Goal: Information Seeking & Learning: Learn about a topic

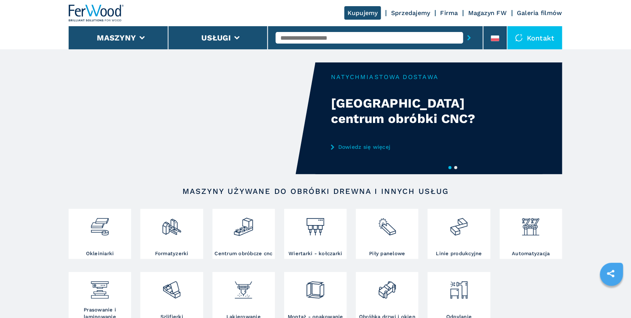
click at [295, 36] on input "text" at bounding box center [369, 38] width 187 height 12
type input "******"
click at [308, 49] on div "007738" at bounding box center [369, 51] width 187 height 14
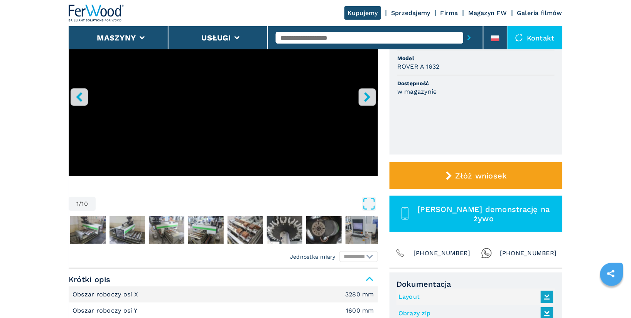
scroll to position [5, 0]
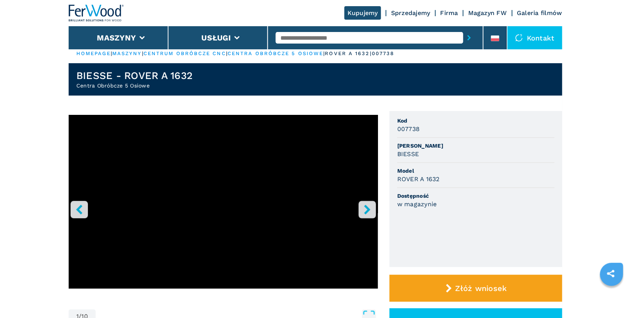
click at [370, 210] on icon "right-button" at bounding box center [367, 210] width 10 height 10
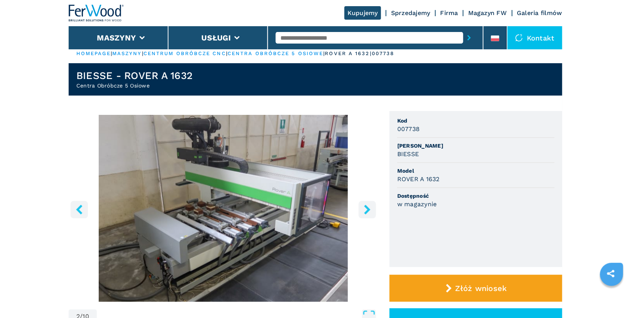
click at [366, 210] on icon "right-button" at bounding box center [367, 210] width 6 height 10
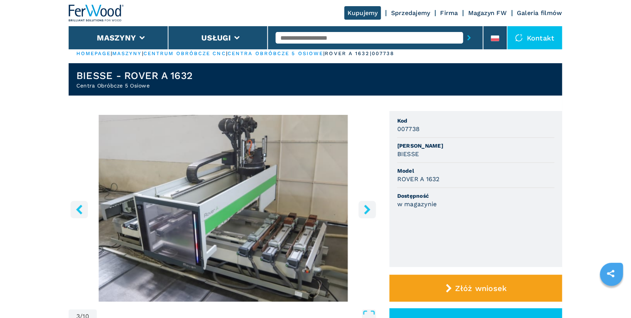
click at [366, 210] on icon "right-button" at bounding box center [367, 210] width 6 height 10
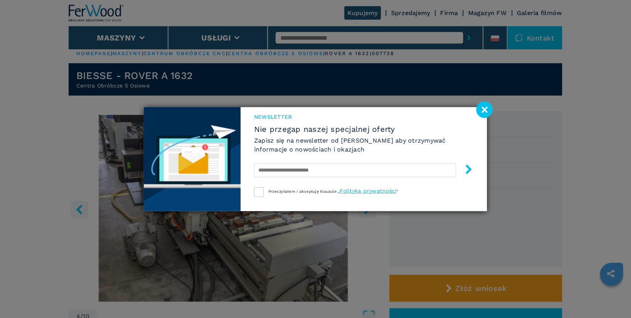
click at [366, 210] on div "Newsletter Nie przegap naszej specjalnej oferty Zapisz się na newsletter od Fer…" at bounding box center [364, 159] width 246 height 104
click at [486, 109] on image at bounding box center [484, 109] width 17 height 17
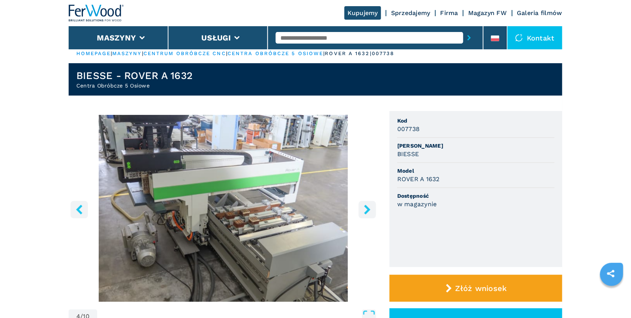
click at [365, 209] on icon "right-button" at bounding box center [367, 210] width 10 height 10
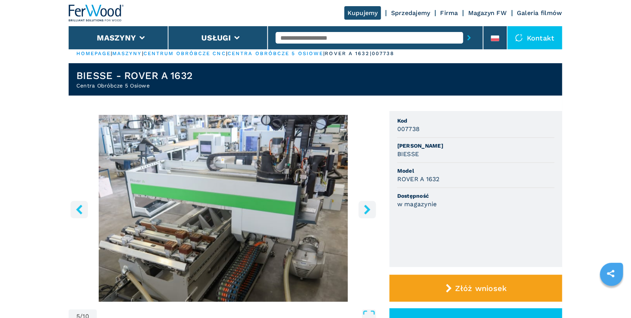
click at [366, 210] on icon "right-button" at bounding box center [367, 210] width 10 height 10
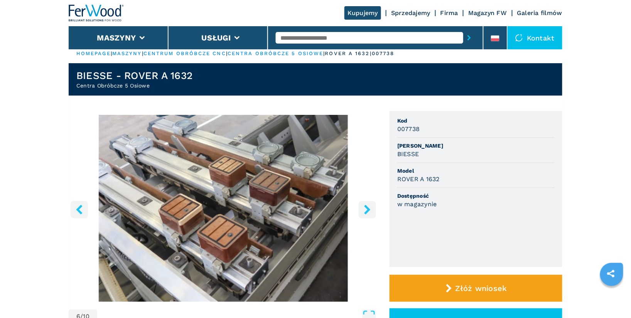
click at [366, 210] on icon "right-button" at bounding box center [367, 210] width 10 height 10
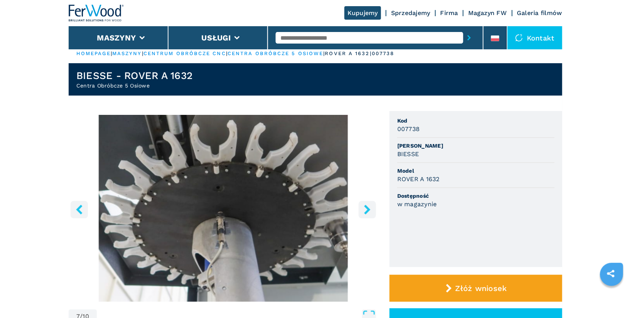
click at [366, 210] on icon "right-button" at bounding box center [367, 210] width 10 height 10
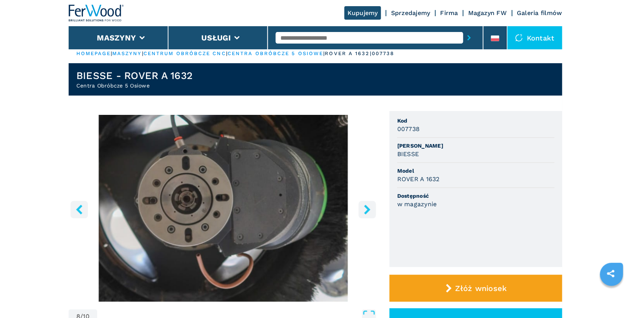
click at [366, 210] on icon "right-button" at bounding box center [367, 210] width 10 height 10
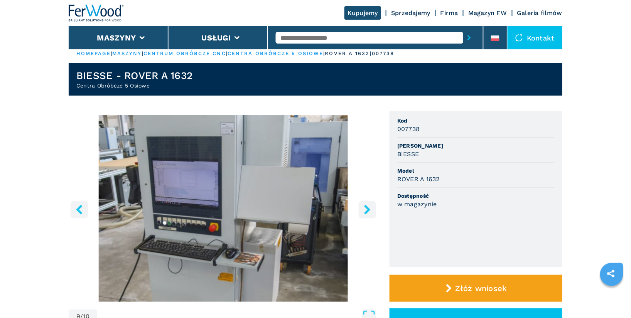
click at [366, 210] on icon "right-button" at bounding box center [367, 210] width 10 height 10
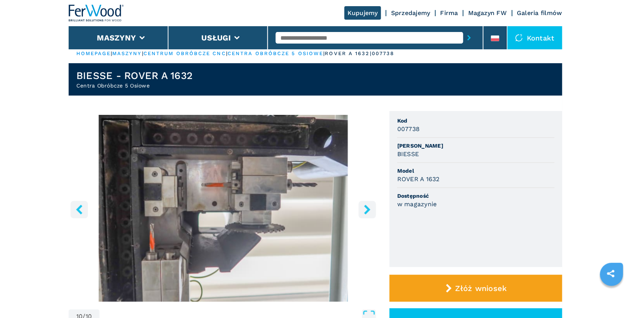
click at [366, 210] on icon "right-button" at bounding box center [367, 210] width 10 height 10
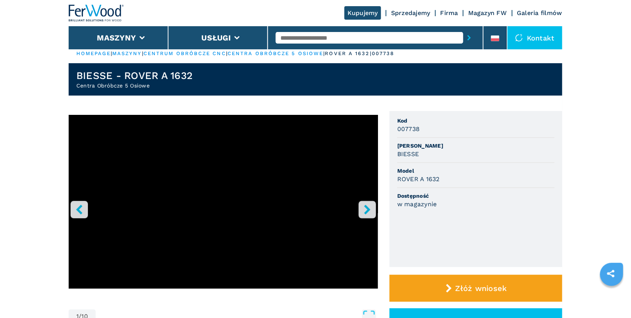
click at [294, 38] on input "text" at bounding box center [369, 38] width 187 height 12
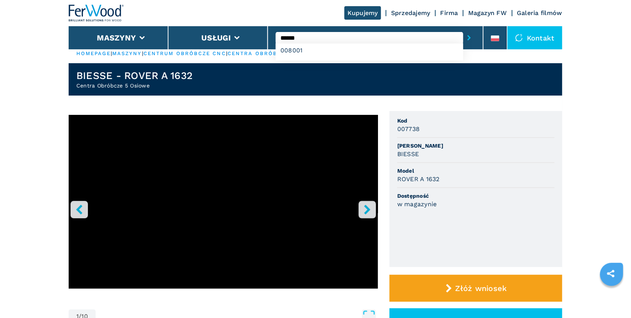
type input "******"
click at [463, 29] on button "submit-button" at bounding box center [469, 38] width 12 height 18
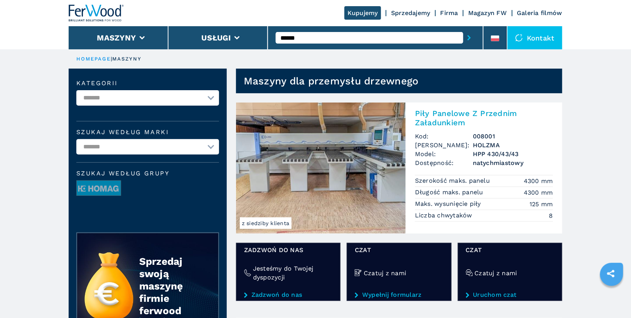
click at [459, 114] on h2 "Piły Panelowe Z Przednim Załadunkiem" at bounding box center [484, 118] width 138 height 19
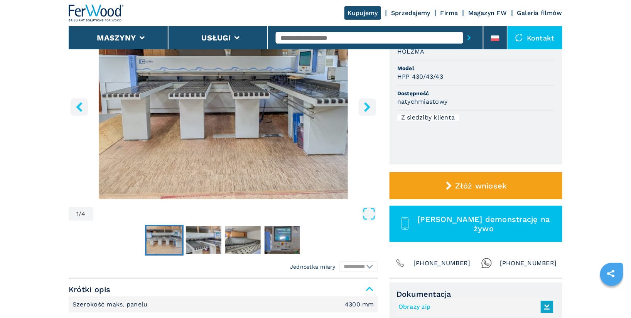
scroll to position [101, 0]
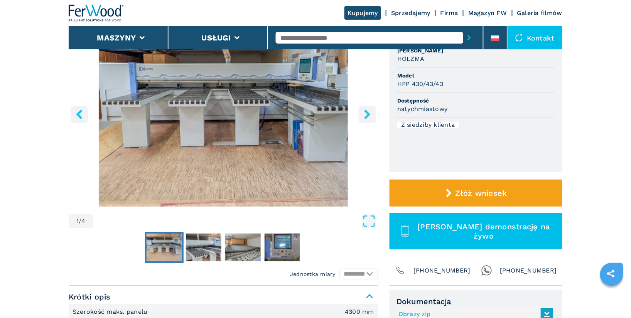
click at [366, 114] on icon "right-button" at bounding box center [367, 114] width 10 height 10
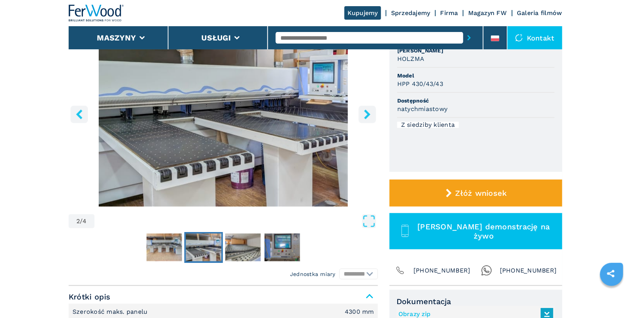
click at [366, 114] on icon "right-button" at bounding box center [367, 114] width 10 height 10
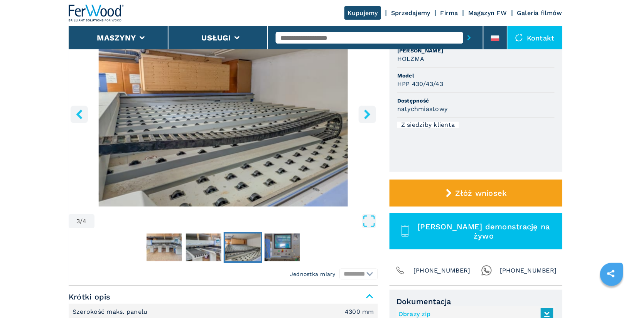
click at [366, 115] on icon "right-button" at bounding box center [367, 114] width 10 height 10
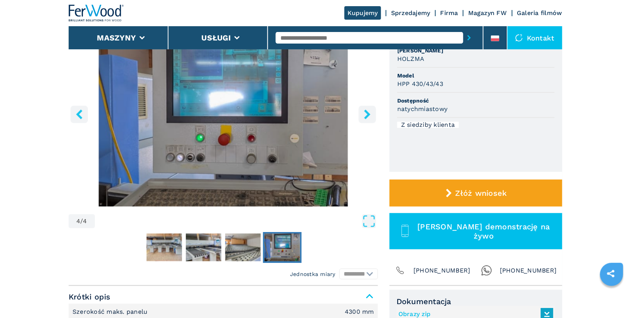
click at [366, 115] on icon "right-button" at bounding box center [367, 114] width 10 height 10
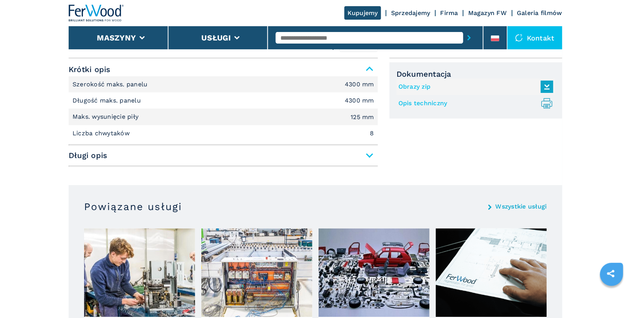
scroll to position [344, 0]
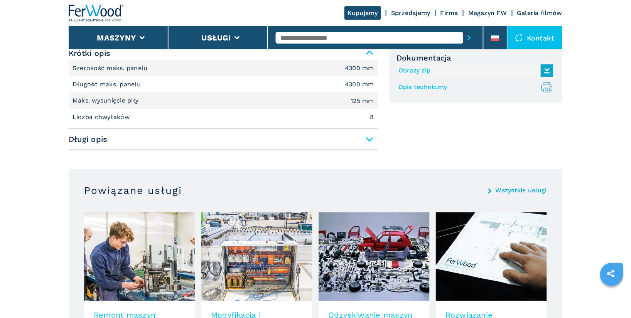
click at [370, 137] on span "Długi opis" at bounding box center [223, 140] width 309 height 14
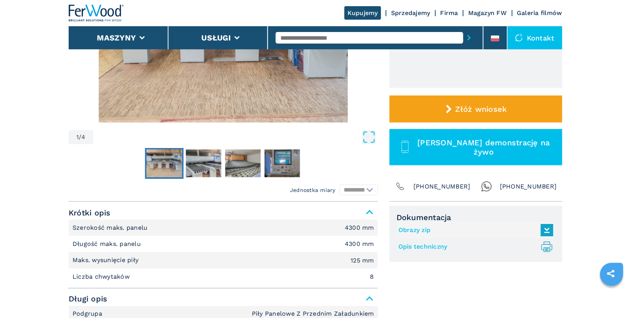
scroll to position [184, 0]
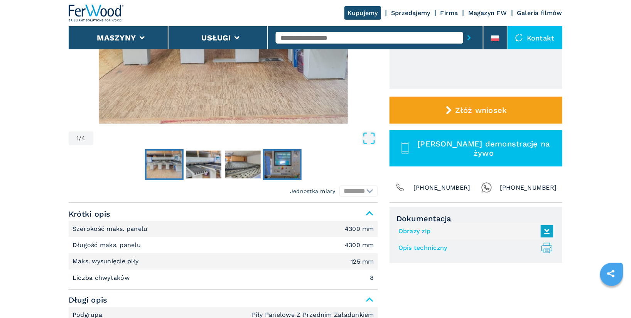
click at [286, 158] on img "Go to Slide 4" at bounding box center [281, 165] width 35 height 28
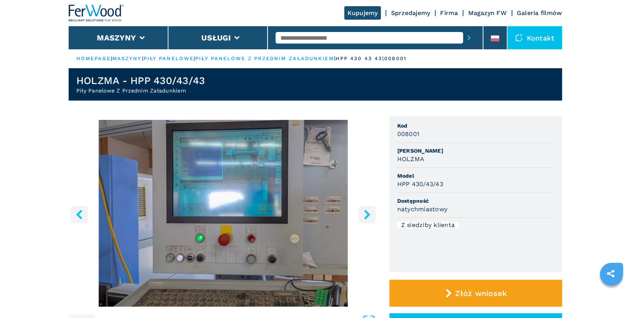
scroll to position [0, 0]
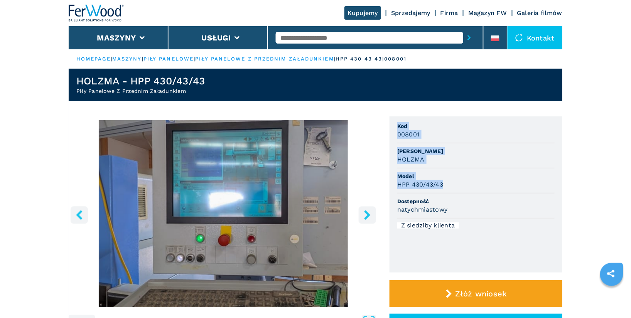
drag, startPoint x: 399, startPoint y: 126, endPoint x: 460, endPoint y: 185, distance: 85.1
click at [460, 185] on ul "Kod 008001 Marka HOLZMA Model HPP 430/43/43 Dostępność natychmiastowy Z siedzib…" at bounding box center [475, 194] width 173 height 156
copy ul "Kod 008001 Marka HOLZMA Model HPP 430/43/43"
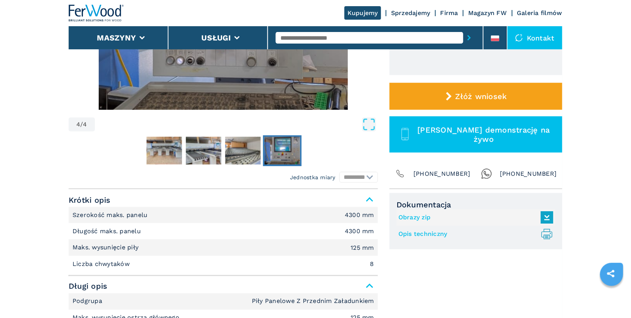
scroll to position [198, 0]
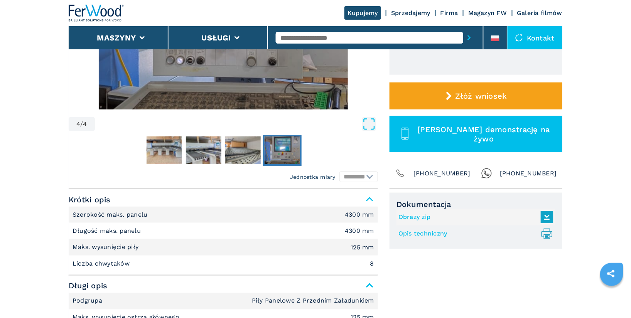
click at [439, 232] on link "Opis techniczny .prefix__st0{stroke-linecap:round;stroke-linejoin:round}.prefix…" at bounding box center [473, 233] width 151 height 13
click at [332, 35] on input "text" at bounding box center [369, 38] width 187 height 12
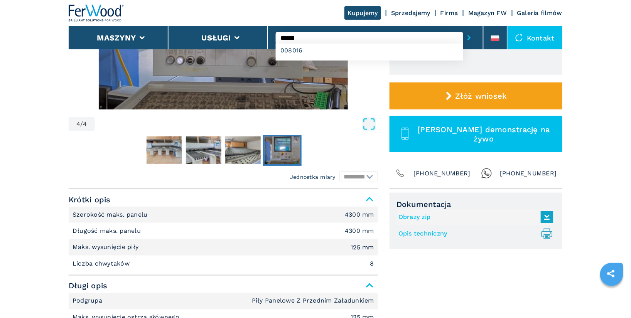
type input "******"
click at [463, 29] on button "submit-button" at bounding box center [469, 38] width 12 height 18
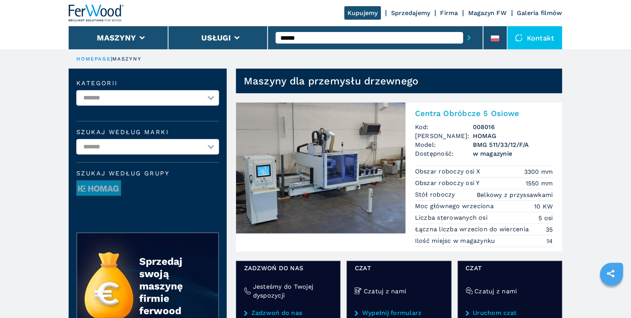
click at [451, 115] on h2 "Centra Obróbcze 5 Osiowe" at bounding box center [484, 113] width 138 height 9
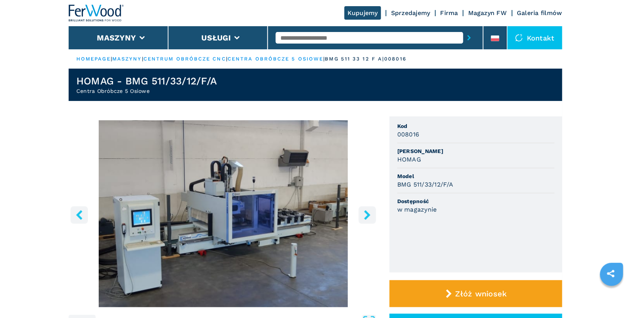
click at [366, 215] on icon "right-button" at bounding box center [367, 215] width 10 height 10
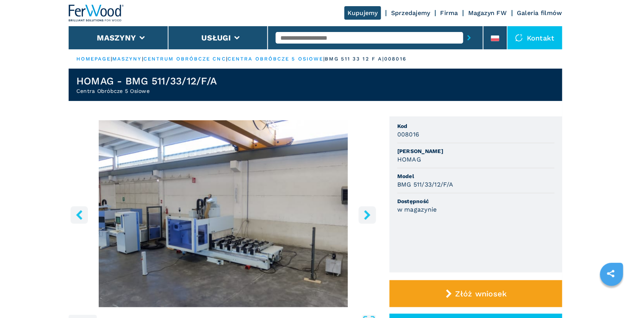
click at [366, 214] on icon "right-button" at bounding box center [367, 215] width 10 height 10
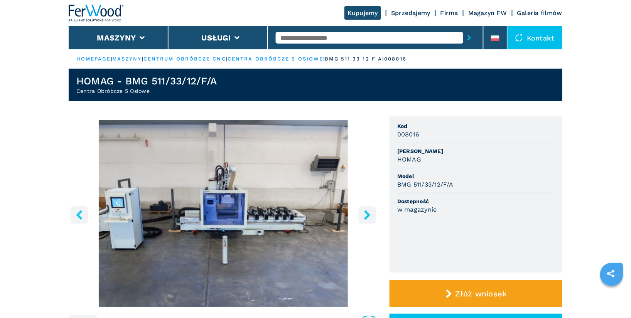
click at [366, 214] on icon "right-button" at bounding box center [367, 215] width 10 height 10
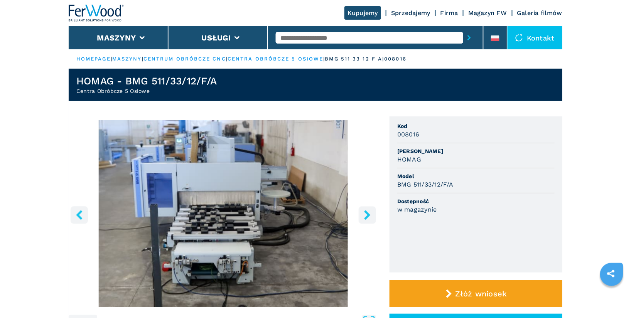
click at [366, 214] on icon "right-button" at bounding box center [367, 215] width 10 height 10
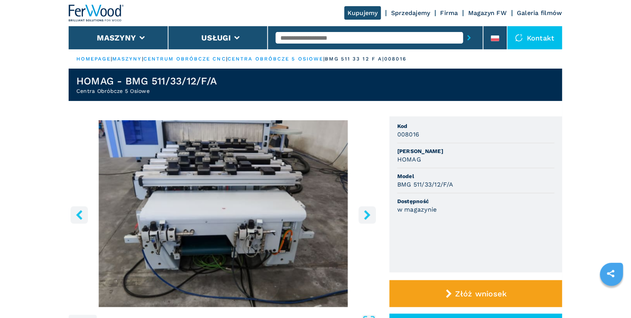
click at [366, 214] on icon "right-button" at bounding box center [367, 215] width 10 height 10
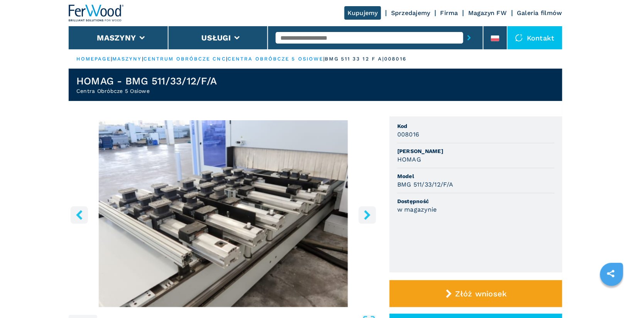
click at [366, 214] on icon "right-button" at bounding box center [367, 215] width 10 height 10
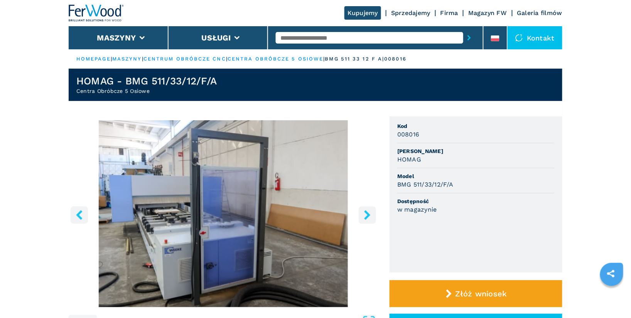
click at [366, 214] on icon "right-button" at bounding box center [367, 215] width 10 height 10
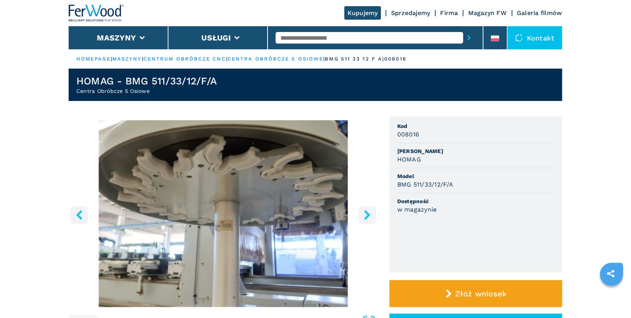
click at [366, 214] on icon "right-button" at bounding box center [367, 215] width 10 height 10
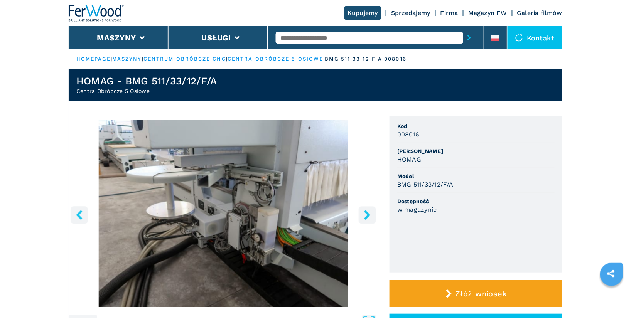
click at [366, 214] on icon "right-button" at bounding box center [367, 215] width 10 height 10
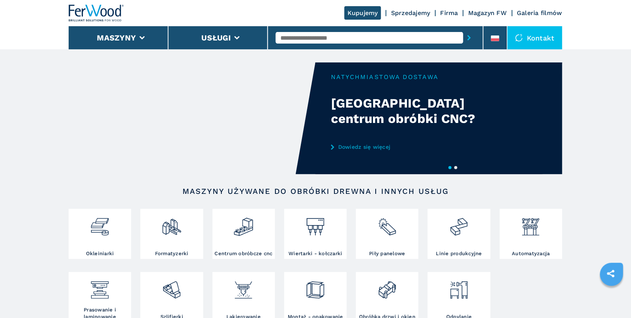
click at [313, 40] on input "text" at bounding box center [369, 38] width 187 height 12
type input "******"
click at [319, 47] on div "006622" at bounding box center [369, 51] width 187 height 14
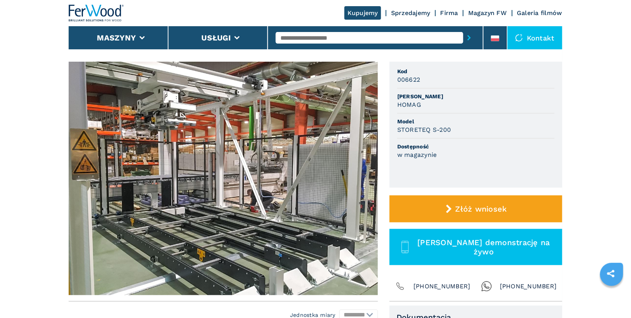
scroll to position [68, 0]
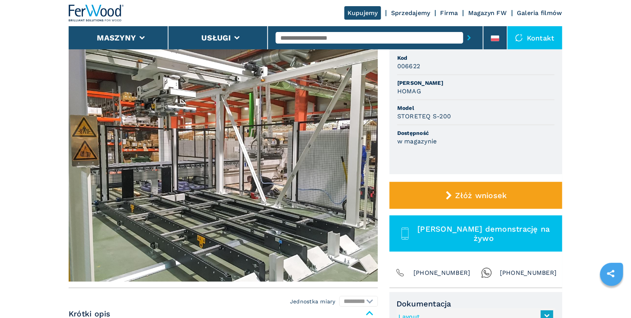
click at [244, 155] on img at bounding box center [223, 165] width 309 height 234
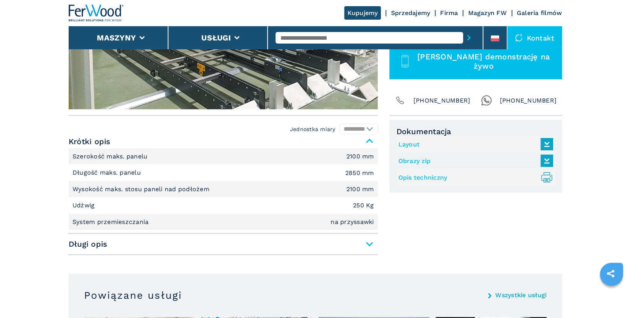
scroll to position [242, 0]
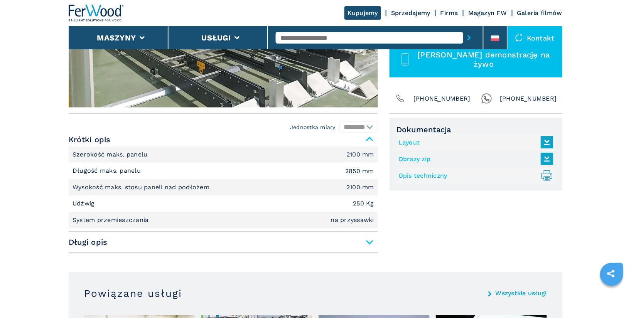
click at [409, 138] on link "Layout" at bounding box center [473, 142] width 151 height 13
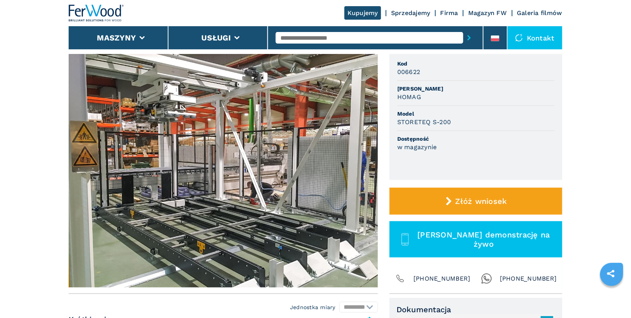
scroll to position [59, 0]
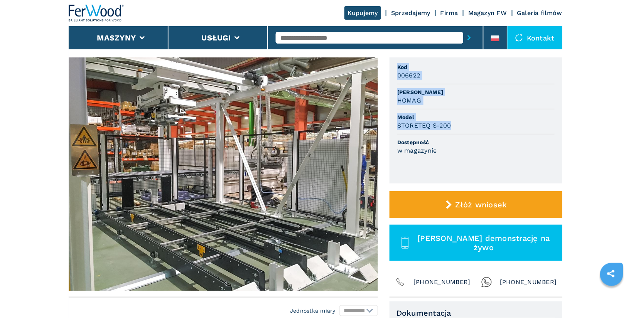
drag, startPoint x: 397, startPoint y: 66, endPoint x: 457, endPoint y: 123, distance: 82.1
click at [457, 123] on ul "Kod 006622 [PERSON_NAME] Model STORETEQ S-200 Dostępność w magazynie" at bounding box center [475, 120] width 173 height 126
copy ul "Kod 006622 [PERSON_NAME] Model STORETEQ S-200"
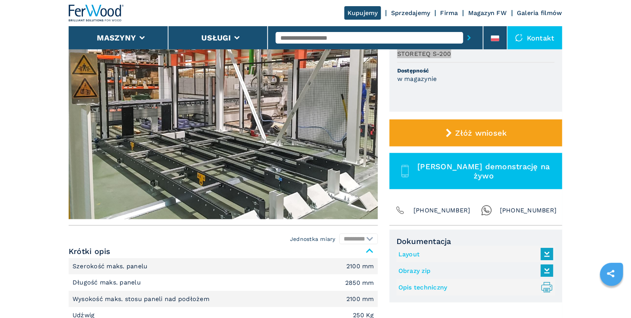
scroll to position [131, 0]
click at [432, 281] on link "Opis techniczny .prefix__st0{stroke-linecap:round;stroke-linejoin:round}.prefix…" at bounding box center [473, 287] width 151 height 13
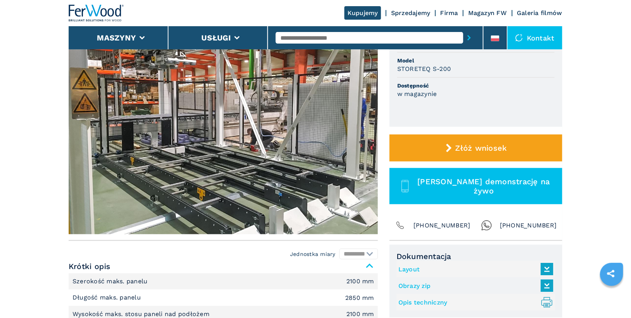
scroll to position [116, 0]
click at [266, 146] on img at bounding box center [223, 118] width 309 height 234
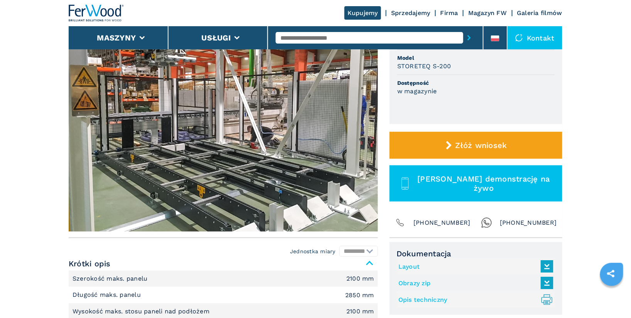
scroll to position [202, 0]
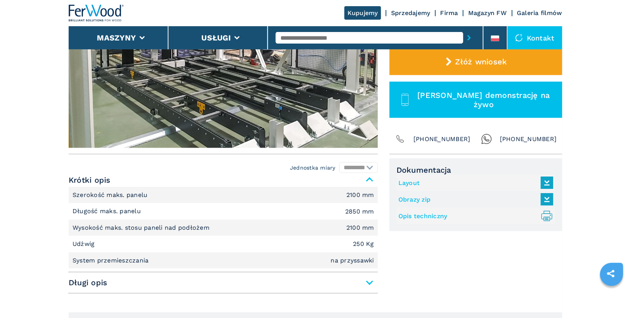
click at [324, 39] on input "text" at bounding box center [369, 38] width 187 height 12
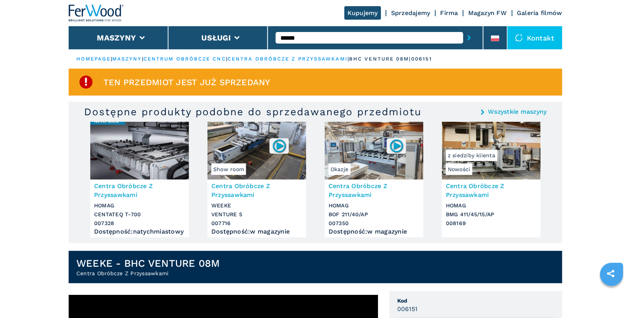
type input "******"
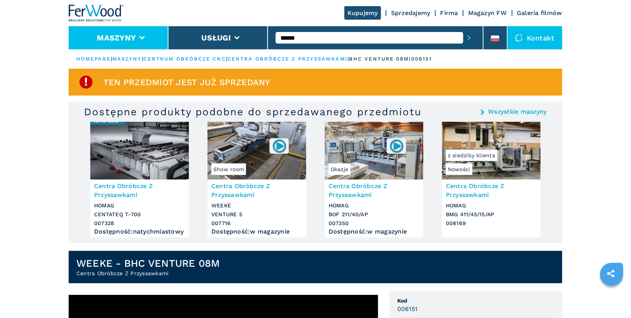
click at [133, 39] on button "Maszyny" at bounding box center [116, 37] width 39 height 9
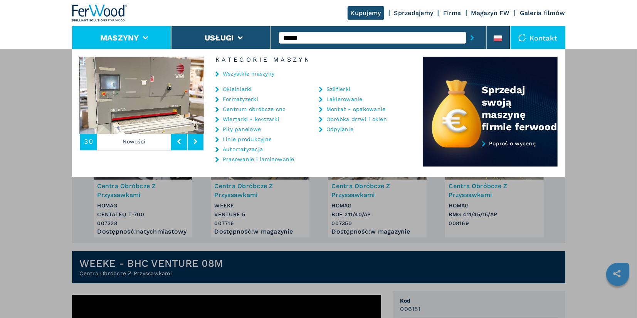
click at [242, 130] on link "Piły panelowe" at bounding box center [242, 128] width 38 height 5
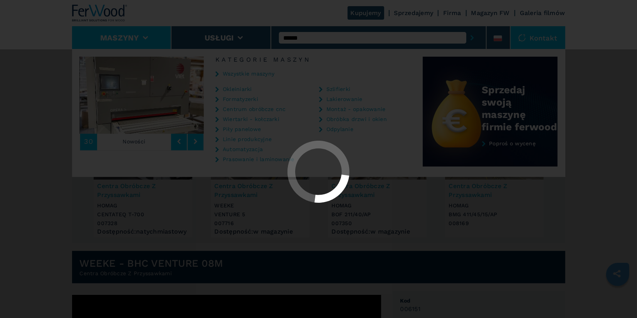
select select "**********"
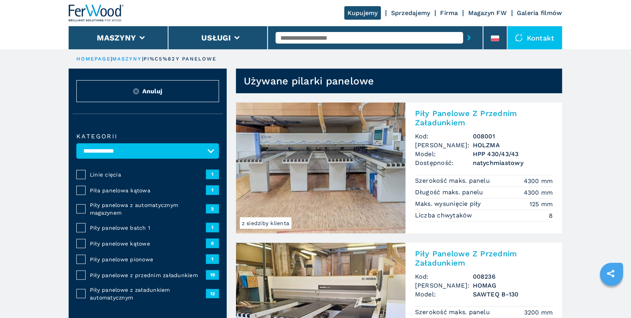
click at [130, 275] on span "Piły panelowe z przednim załadunkiem" at bounding box center [148, 275] width 116 height 8
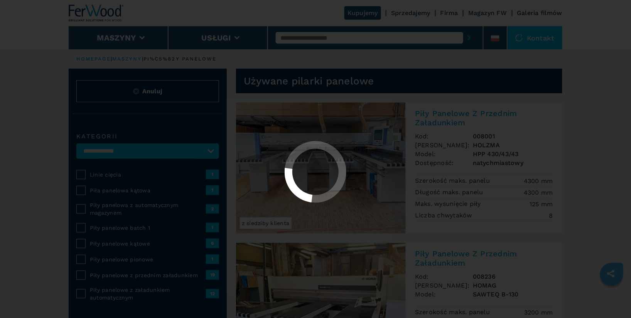
select select "**********"
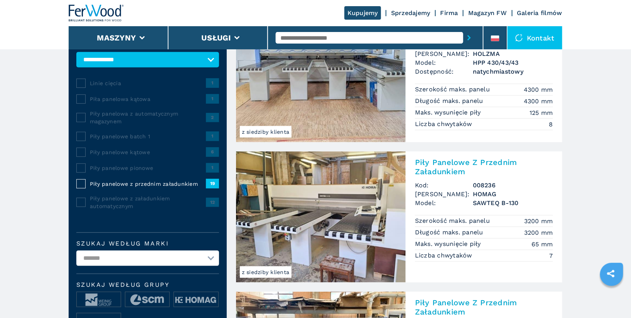
scroll to position [91, 0]
click at [469, 160] on h2 "Piły Panelowe Z Przednim Załadunkiem" at bounding box center [484, 167] width 138 height 19
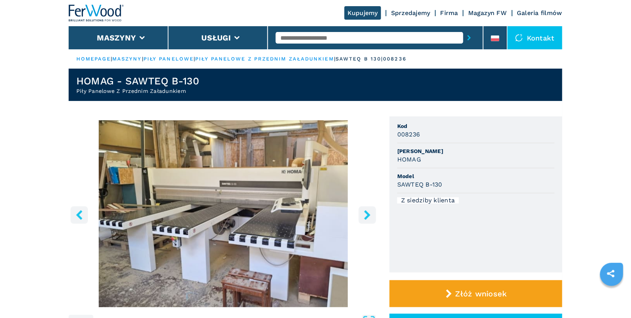
click at [367, 213] on icon "right-button" at bounding box center [367, 215] width 6 height 10
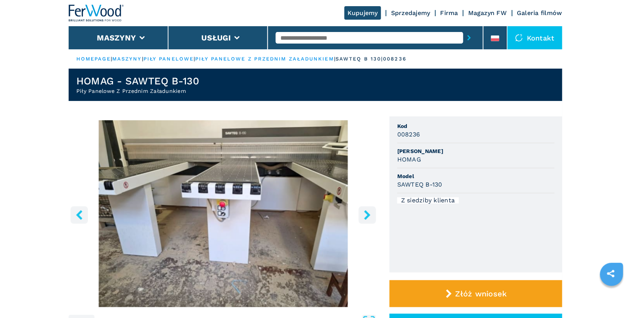
click at [367, 213] on icon "right-button" at bounding box center [367, 215] width 6 height 10
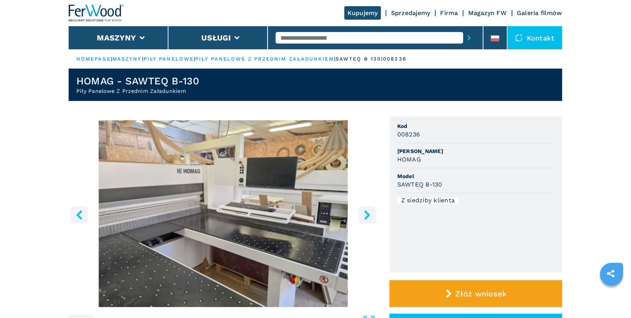
click at [367, 213] on icon "right-button" at bounding box center [367, 215] width 6 height 10
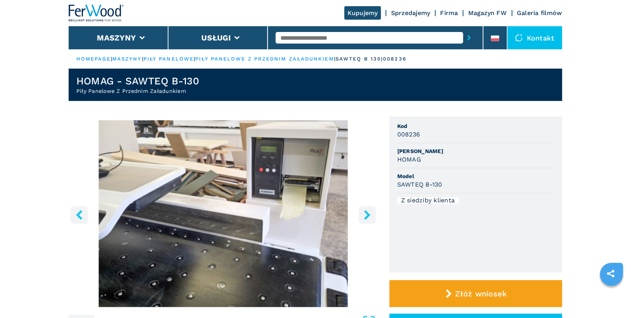
click at [367, 213] on icon "right-button" at bounding box center [367, 215] width 6 height 10
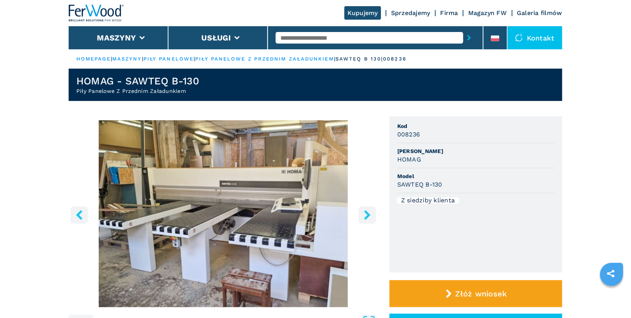
click at [367, 213] on icon "right-button" at bounding box center [367, 215] width 6 height 10
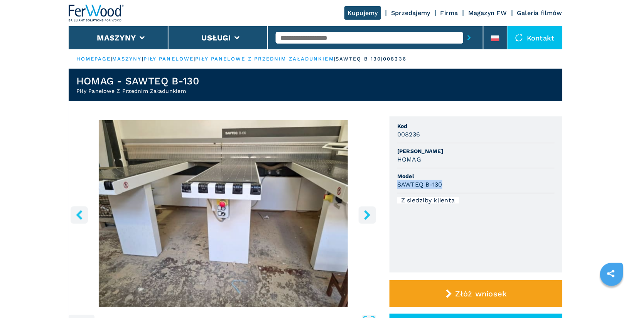
drag, startPoint x: 444, startPoint y: 183, endPoint x: 396, endPoint y: 184, distance: 47.8
click at [396, 184] on ul "Kod 008236 [PERSON_NAME] Model SAWTEQ B-130 Z siedziby klienta" at bounding box center [475, 194] width 173 height 156
copy h3 "SAWTEQ B-130"
drag, startPoint x: 397, startPoint y: 125, endPoint x: 465, endPoint y: 184, distance: 90.1
click at [465, 184] on ul "Kod 008236 [PERSON_NAME] Model SAWTEQ B-130 Z siedziby klienta" at bounding box center [475, 194] width 173 height 156
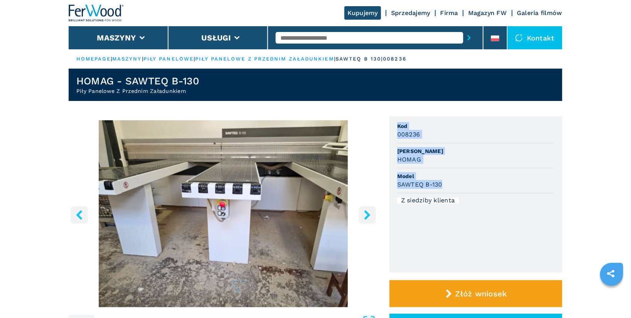
copy ul "Kod 008236 [PERSON_NAME] Model SAWTEQ B-130"
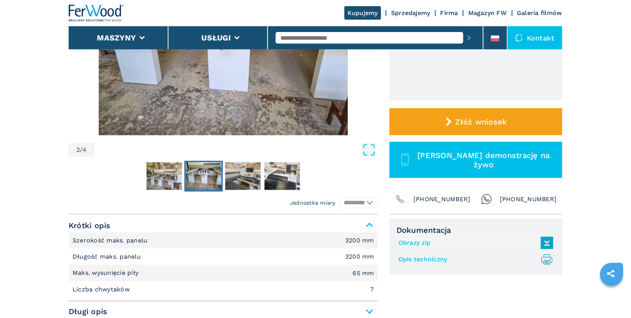
scroll to position [234, 0]
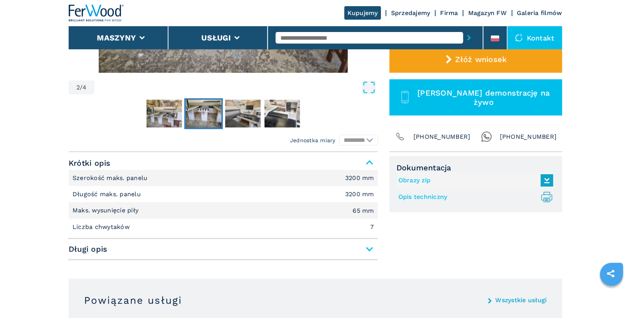
click at [437, 195] on link "Opis techniczny .prefix__st0{stroke-linecap:round;stroke-linejoin:round}.prefix…" at bounding box center [473, 197] width 151 height 13
